Goal: Task Accomplishment & Management: Complete application form

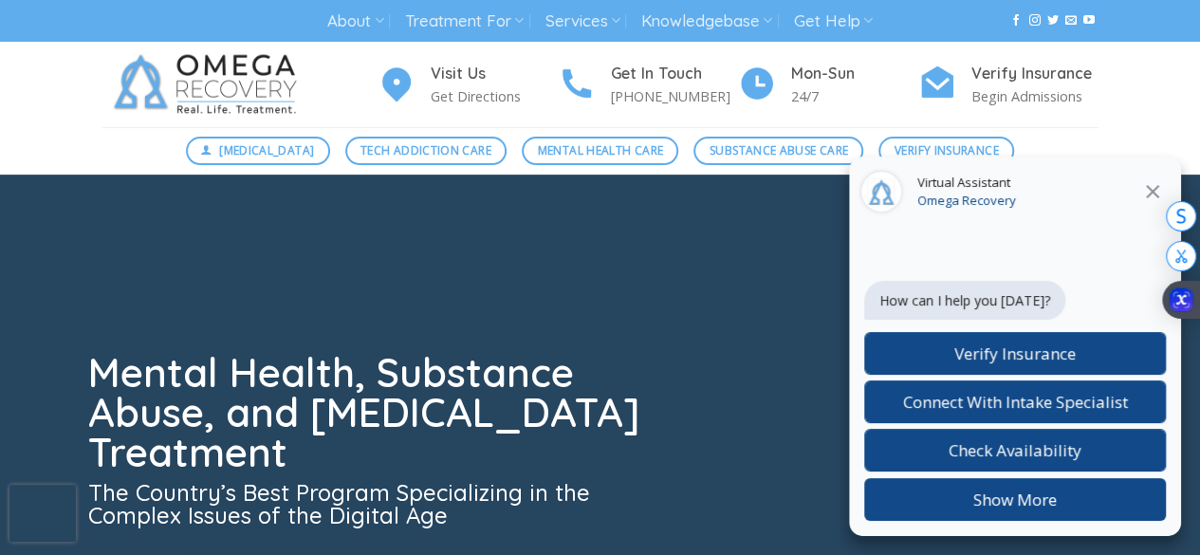
click at [1147, 194] on icon "Close" at bounding box center [1152, 191] width 23 height 23
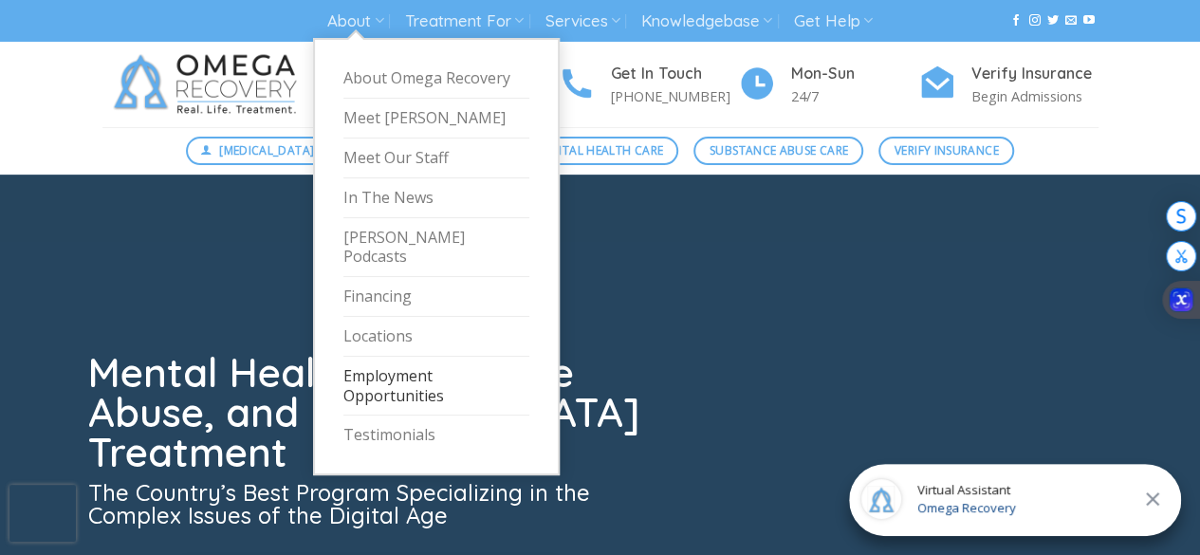
click at [387, 357] on link "Employment Opportunities" at bounding box center [436, 387] width 186 height 60
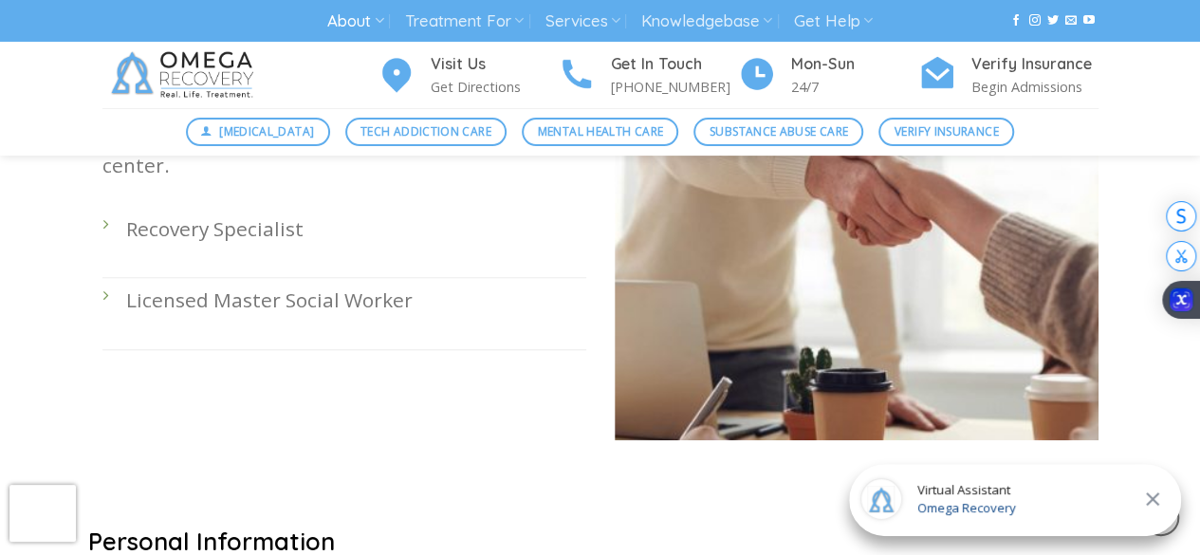
scroll to position [702, 0]
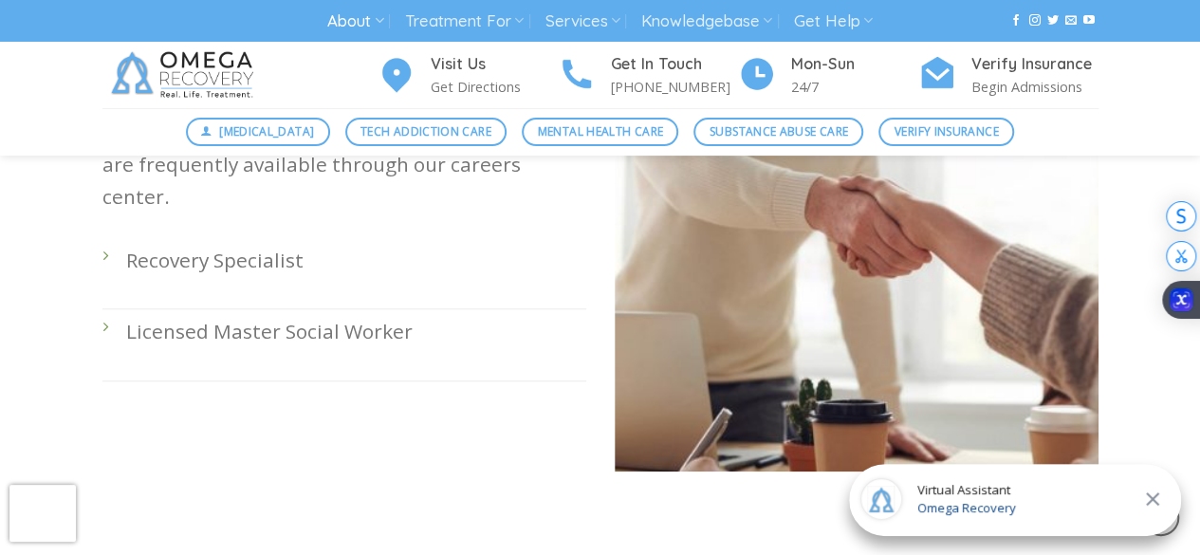
click at [253, 245] on p "Recovery Specialist" at bounding box center [356, 260] width 460 height 31
click at [162, 245] on p "Recovery Specialist" at bounding box center [356, 260] width 460 height 31
click at [102, 238] on li "Recovery Specialist" at bounding box center [344, 273] width 484 height 71
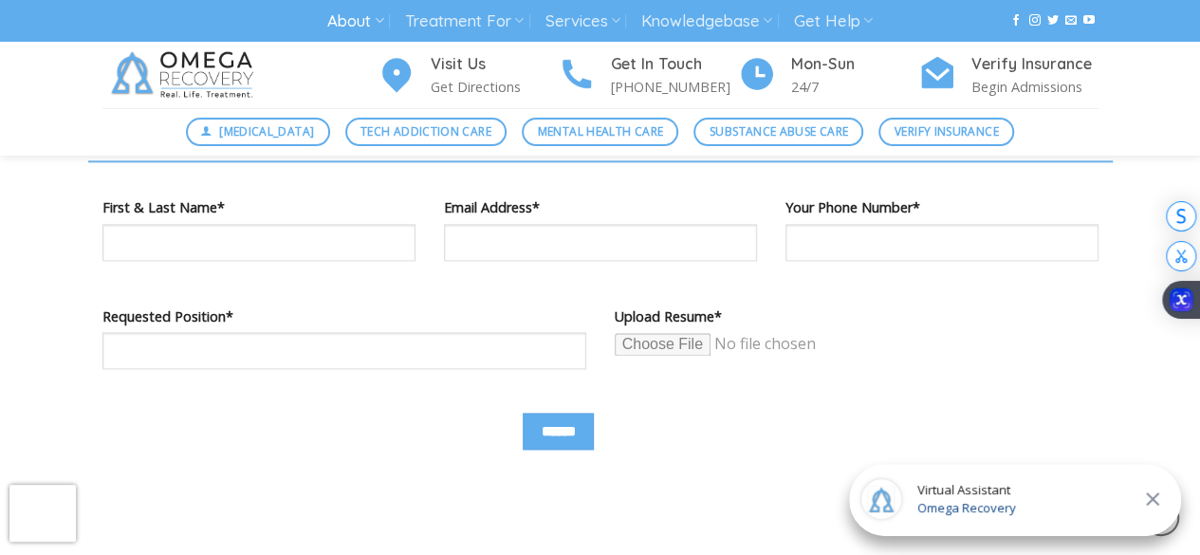
scroll to position [1158, 0]
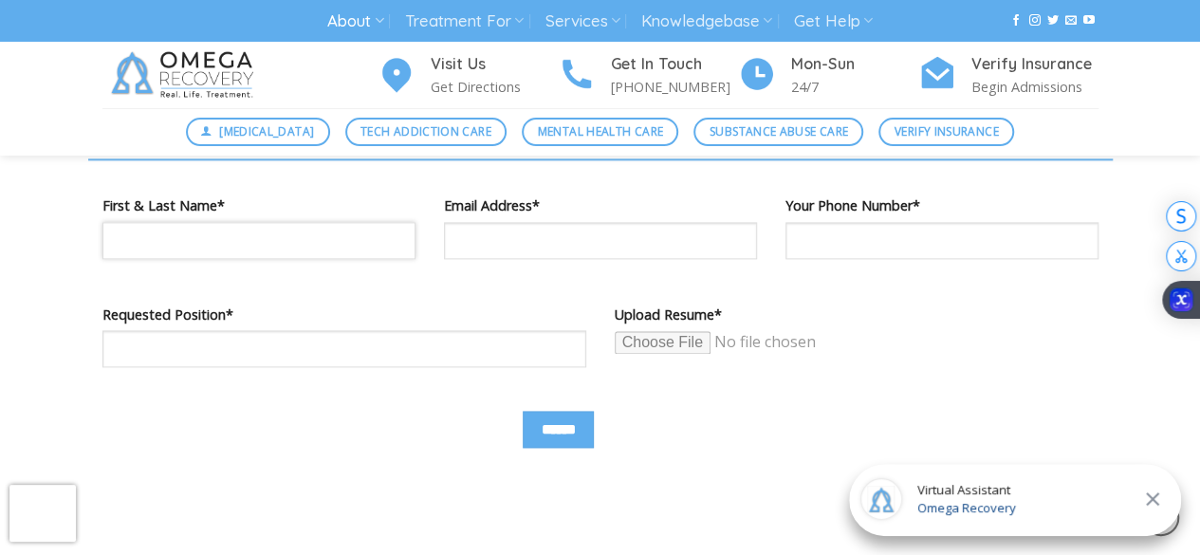
click at [306, 255] on input "Contact form" at bounding box center [258, 240] width 313 height 37
type input "**********"
click at [272, 352] on input "Contact form" at bounding box center [344, 348] width 484 height 37
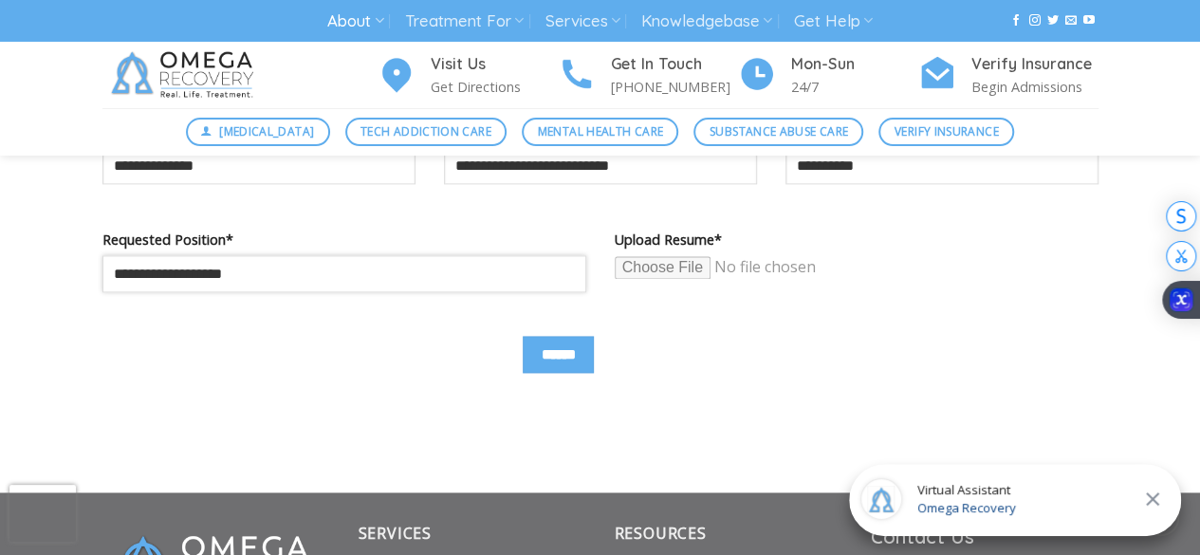
scroll to position [1248, 0]
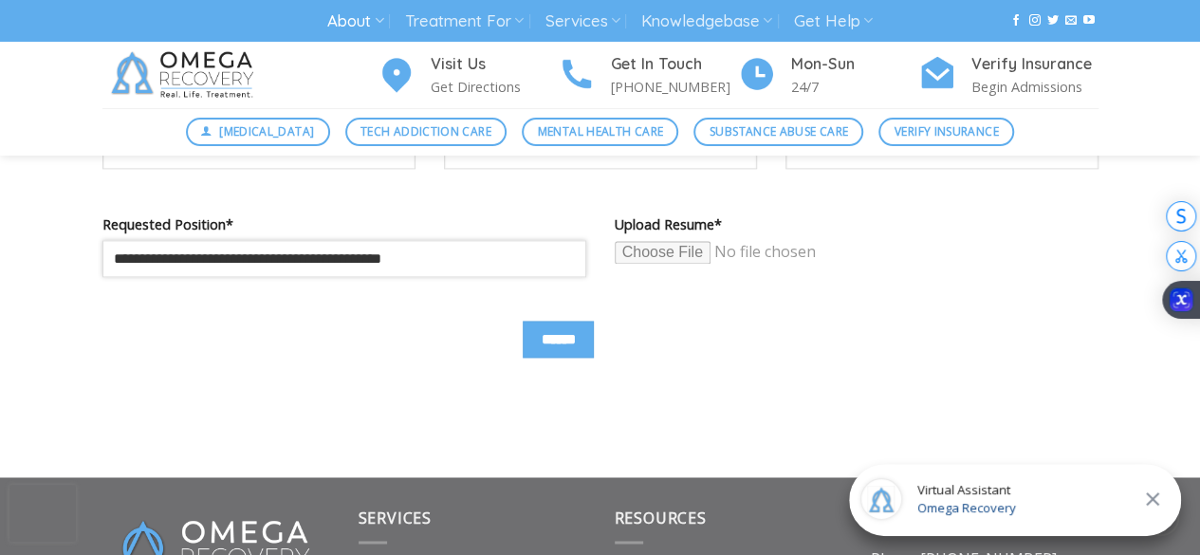
type input "**********"
click at [681, 263] on input "Contact form" at bounding box center [760, 252] width 290 height 25
click at [661, 261] on input "Contact form" at bounding box center [760, 252] width 290 height 25
click at [665, 255] on input "Contact form" at bounding box center [760, 252] width 290 height 25
type input "**********"
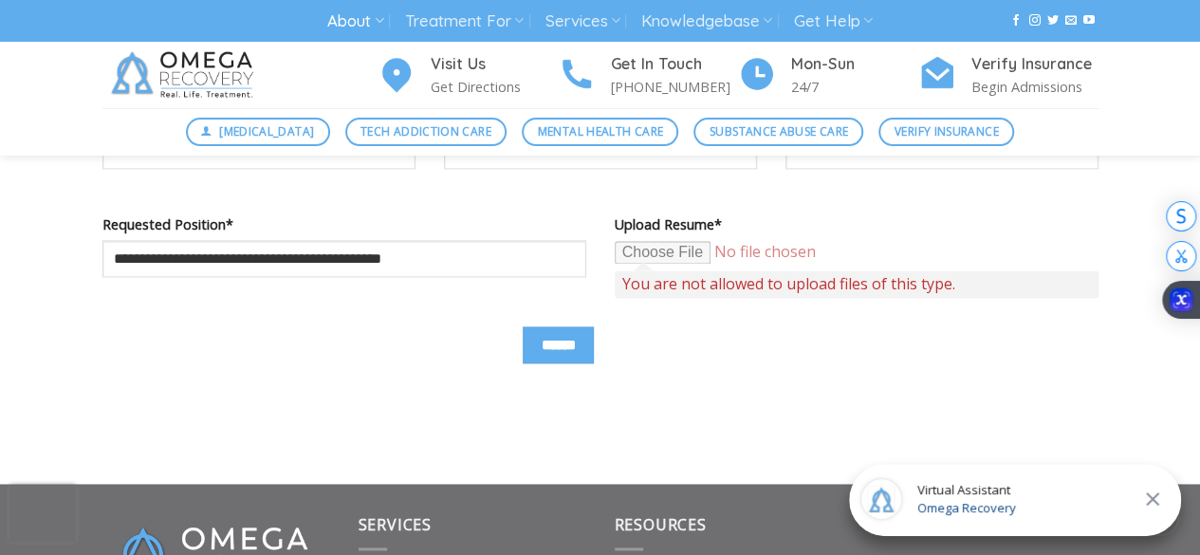
click at [679, 251] on input "Contact form" at bounding box center [760, 252] width 290 height 25
